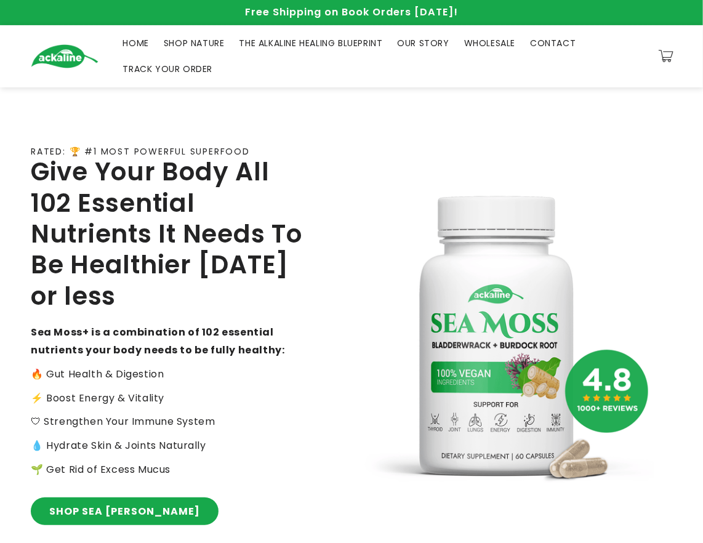
click at [63, 499] on div "Close dialog Transform your health Feel Better, Live Alkaline Most people never…" at bounding box center [351, 271] width 703 height 543
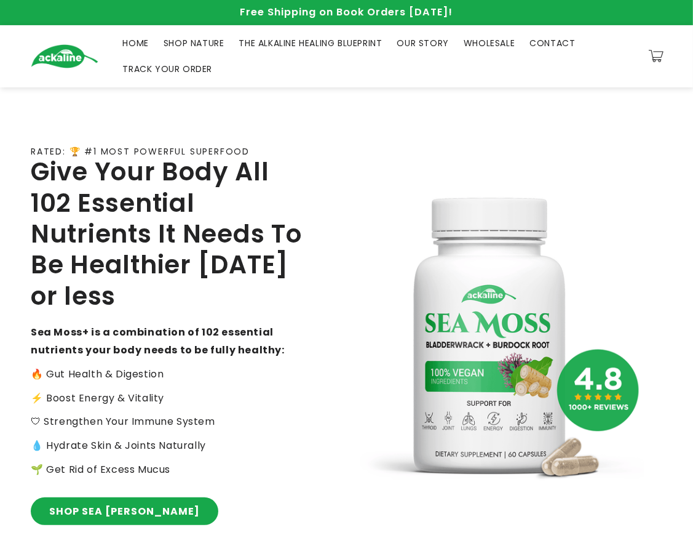
click at [64, 496] on div "RATED: 🏆 #1 MOST POWERFUL SUPERFOOD Give Your Body All 102 Essential Nutrients …" at bounding box center [189, 339] width 316 height 458
click at [67, 507] on link "SHOP SEA MOSS" at bounding box center [125, 511] width 188 height 28
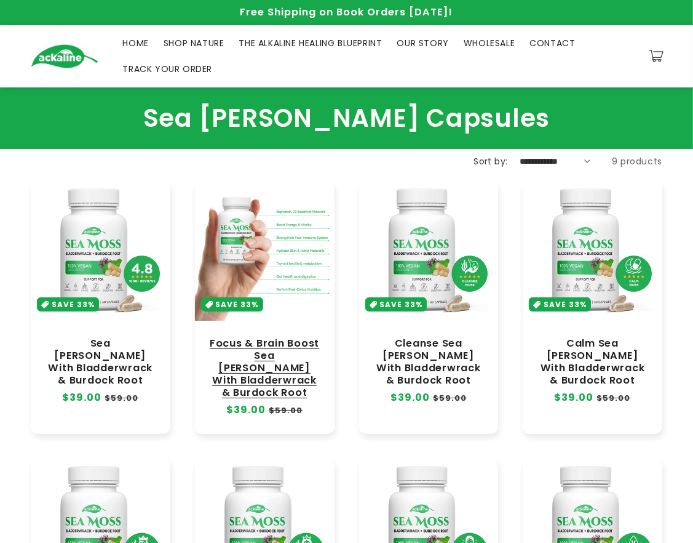
click at [281, 337] on link "Focus & Brain Boost Sea [PERSON_NAME] With Bladderwrack & Burdock Root" at bounding box center [264, 368] width 115 height 62
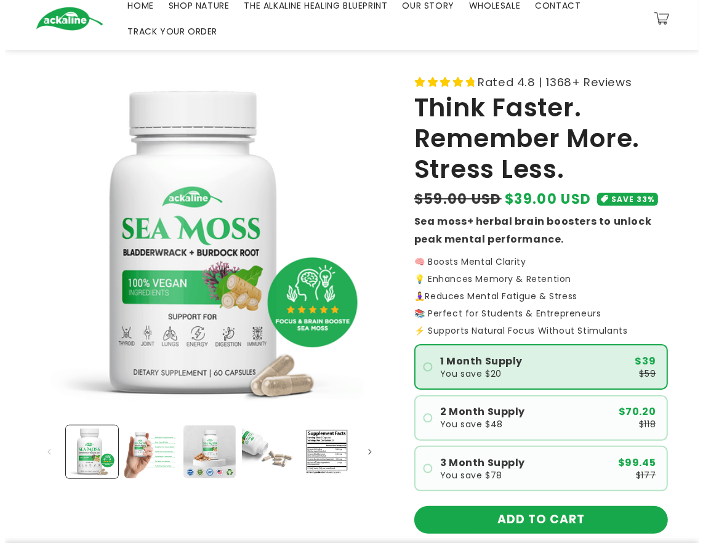
scroll to position [205, 0]
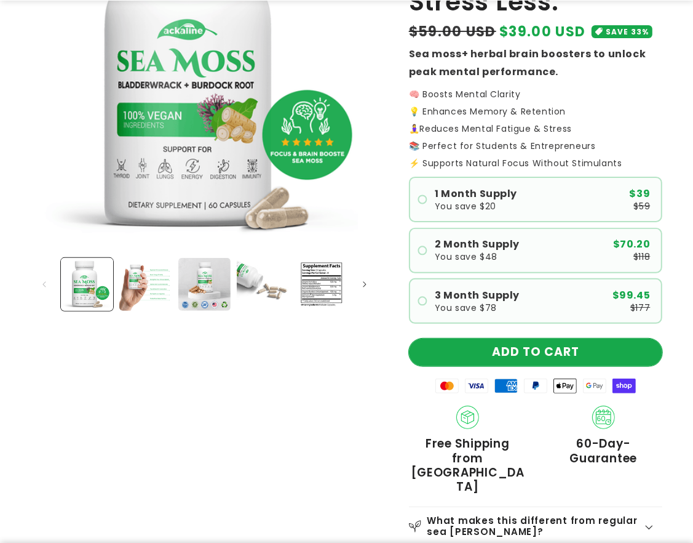
click at [554, 361] on button "ADD TO CART" at bounding box center [535, 352] width 253 height 28
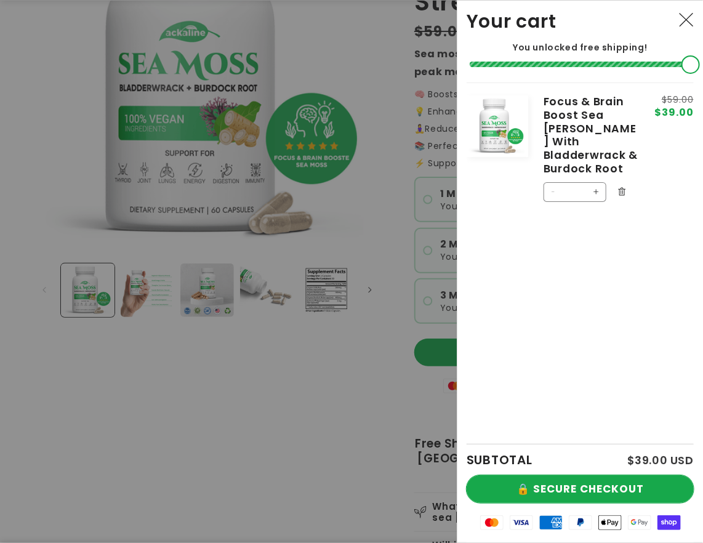
click at [556, 486] on button "🔒 SECURE CHECKOUT" at bounding box center [579, 489] width 227 height 28
